Goal: Task Accomplishment & Management: Manage account settings

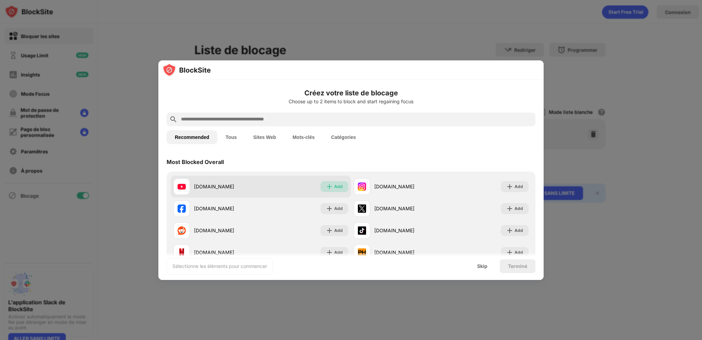
click at [337, 188] on div "Add" at bounding box center [338, 186] width 9 height 7
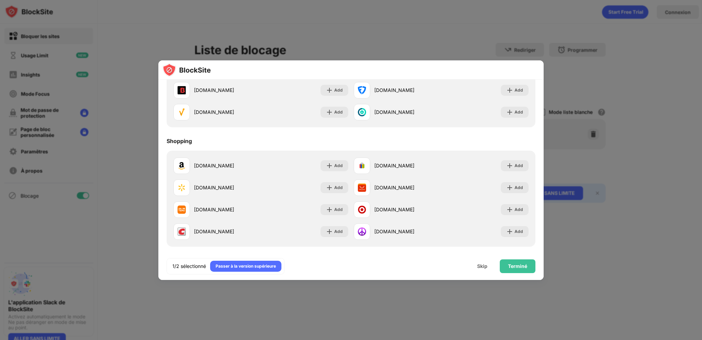
scroll to position [738, 0]
click at [518, 264] on div "Terminé" at bounding box center [517, 265] width 19 height 5
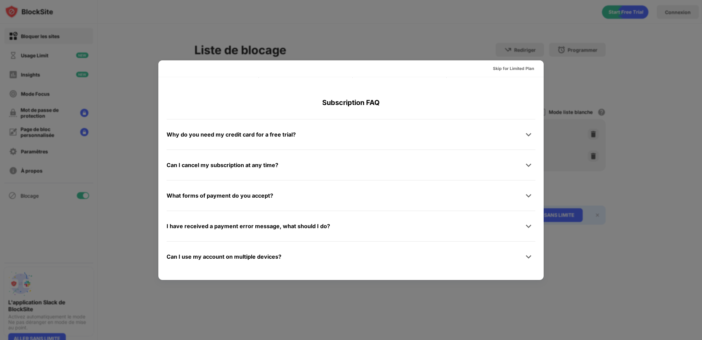
scroll to position [0, 0]
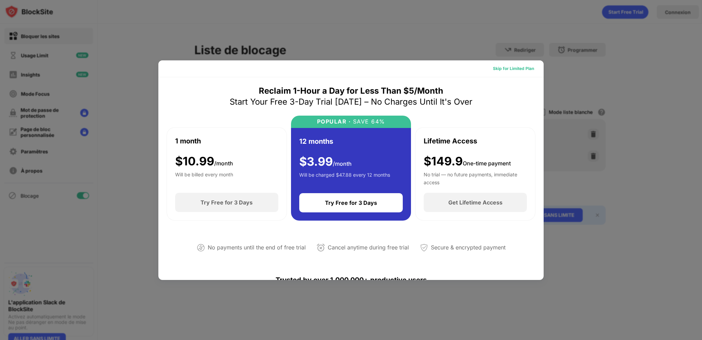
click at [518, 67] on div "Skip for Limited Plan" at bounding box center [513, 68] width 41 height 7
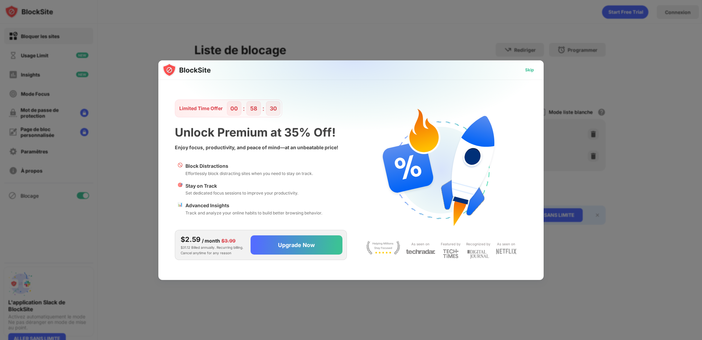
click at [534, 70] on div "Skip" at bounding box center [529, 70] width 9 height 7
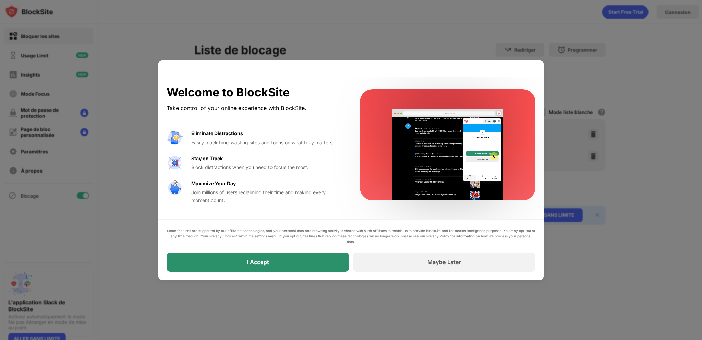
click at [259, 262] on div "I Accept" at bounding box center [258, 262] width 22 height 7
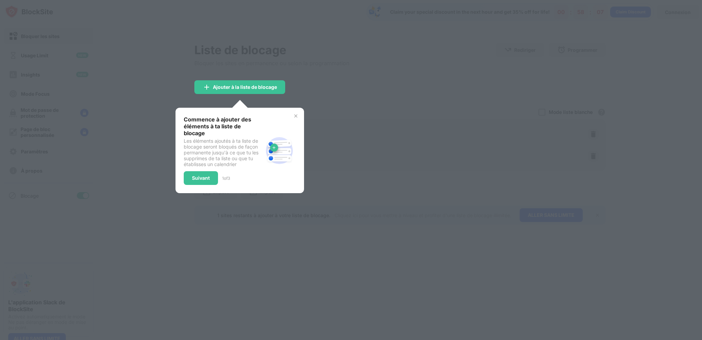
click at [295, 119] on img at bounding box center [295, 115] width 5 height 5
